Goal: Contribute content: Add original content to the website for others to see

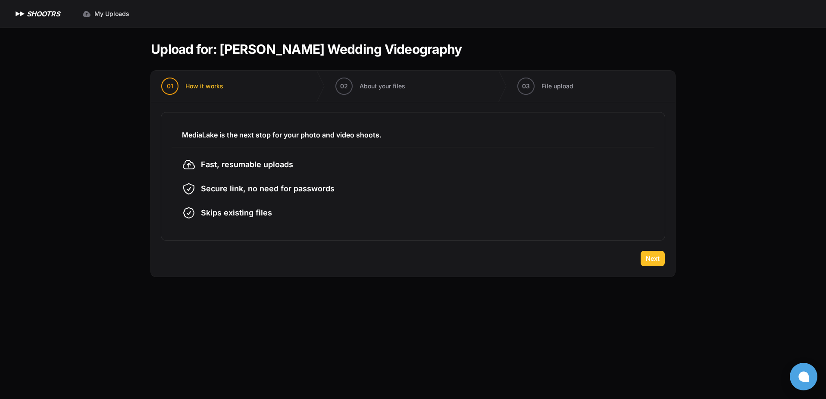
click at [648, 256] on span "Next" at bounding box center [652, 258] width 14 height 9
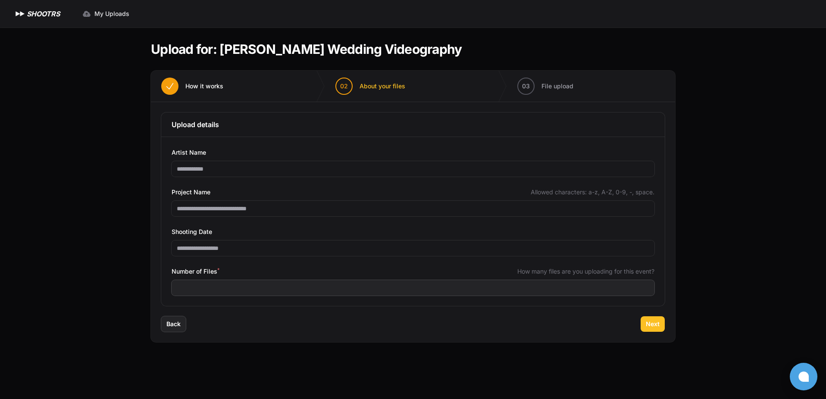
click at [655, 321] on span "Next" at bounding box center [652, 324] width 14 height 9
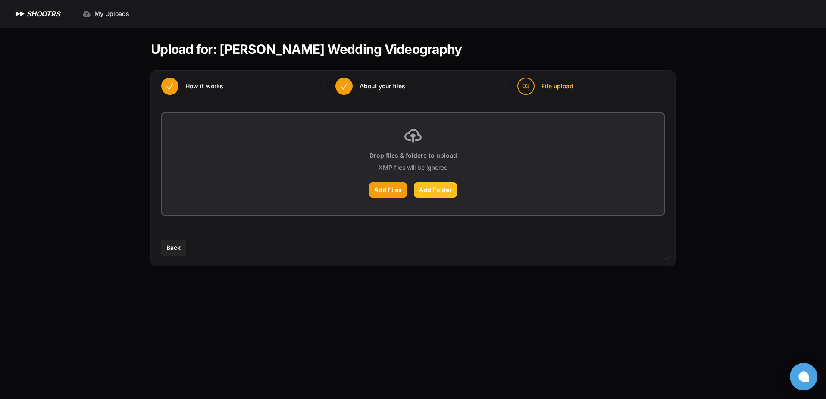
click at [443, 193] on label "Add Folder" at bounding box center [435, 190] width 43 height 16
click at [0, 0] on input "Add Folder" at bounding box center [0, 0] width 0 height 0
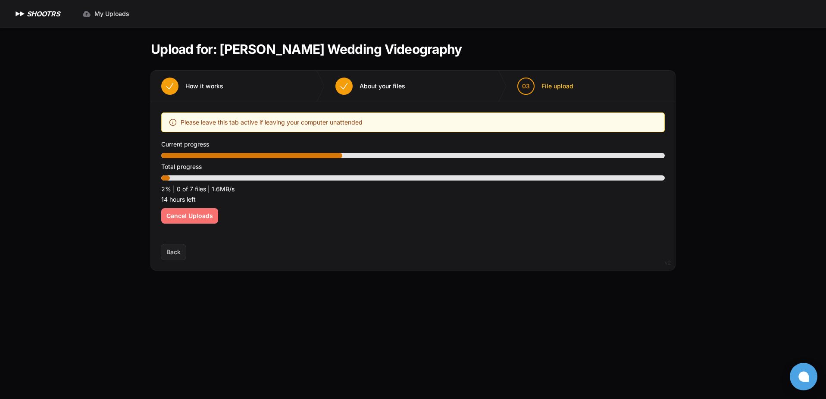
click at [201, 217] on span "Cancel Uploads" at bounding box center [189, 216] width 47 height 9
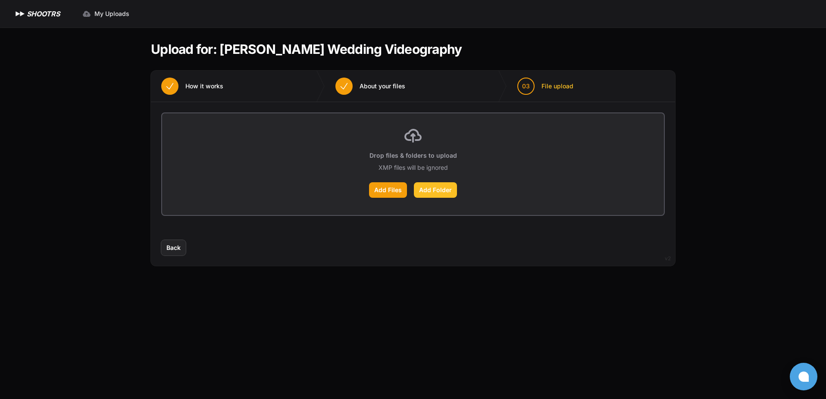
click at [437, 184] on label "Add Folder" at bounding box center [435, 190] width 43 height 16
click at [0, 0] on input "Add Folder" at bounding box center [0, 0] width 0 height 0
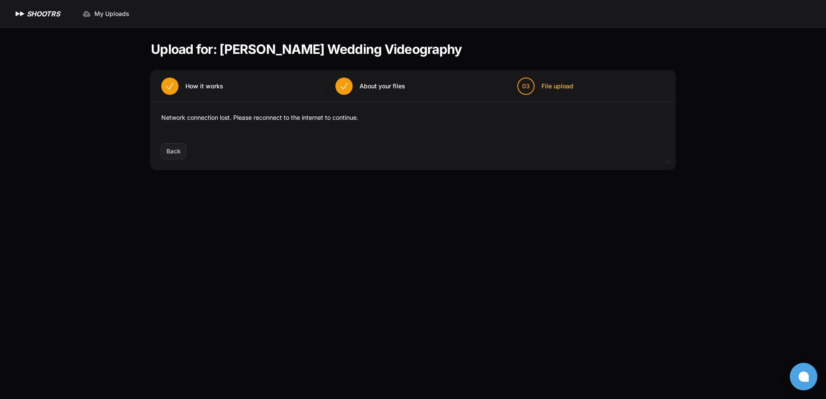
click at [731, 75] on div "Expand sidebar Collapse sidebar SHOOTRS SHOOTRS My Uploads" at bounding box center [413, 199] width 826 height 399
